Goal: Check status: Check status

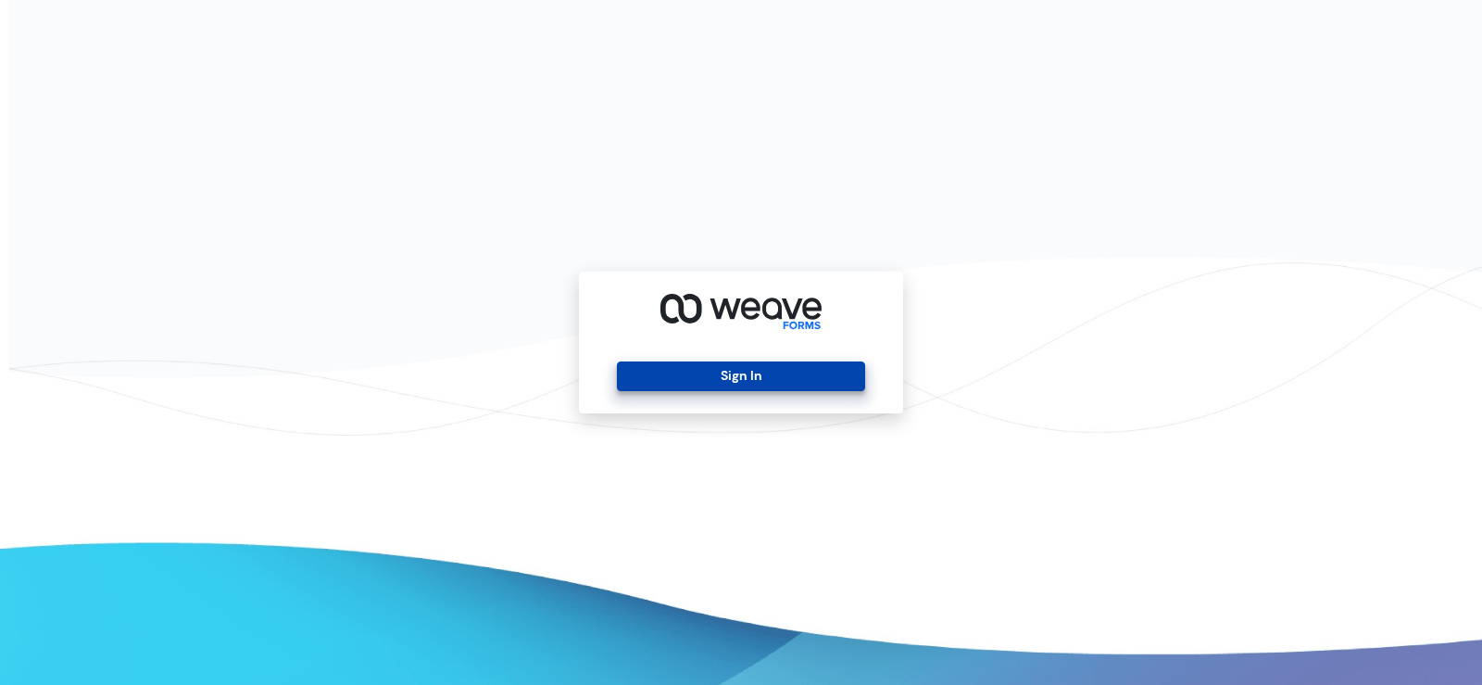
click at [634, 372] on button "Sign In" at bounding box center [740, 376] width 247 height 30
click at [683, 365] on button "Sign In" at bounding box center [740, 376] width 247 height 30
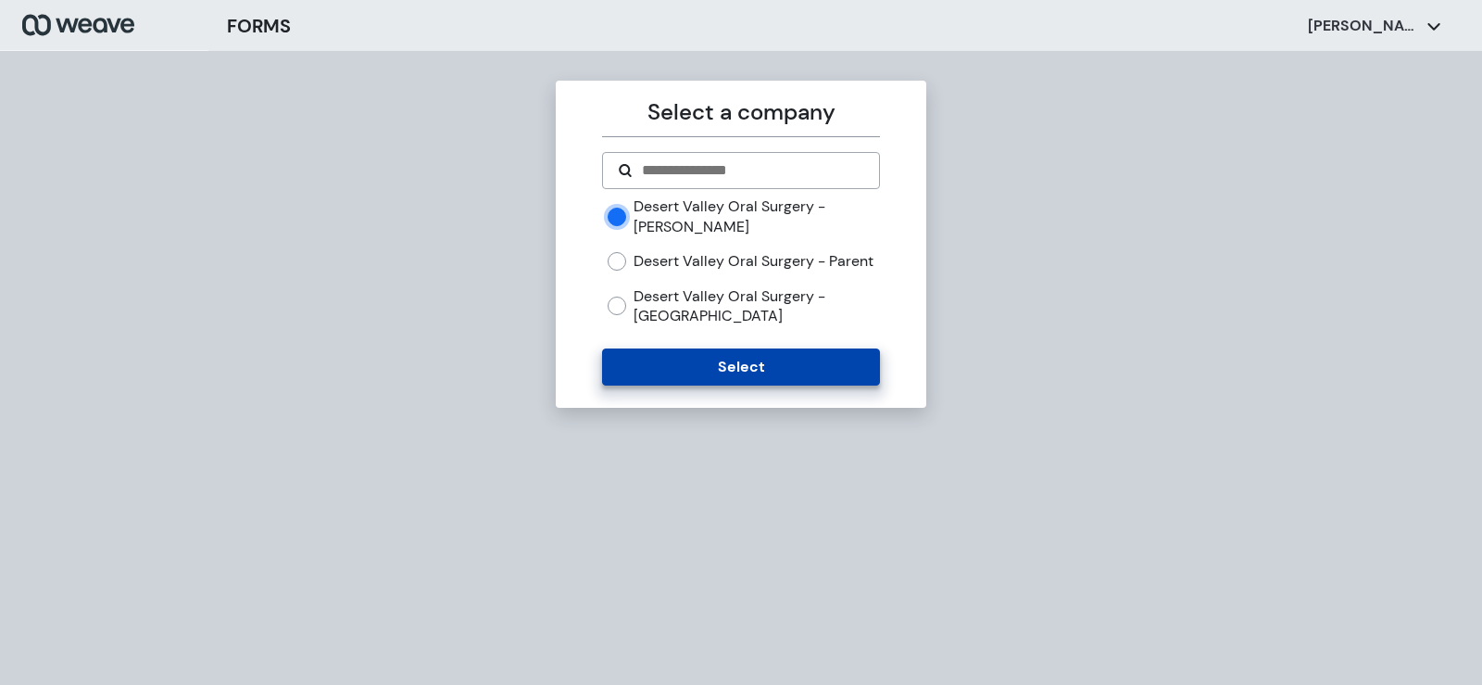
click at [670, 384] on button "Select" at bounding box center [740, 366] width 277 height 37
